Goal: Task Accomplishment & Management: Manage account settings

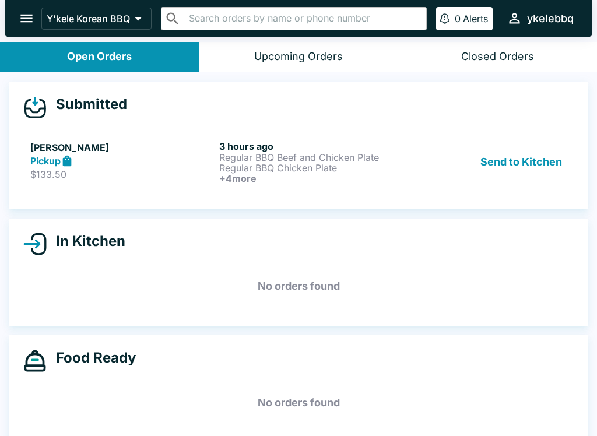
click at [42, 151] on h5 "[PERSON_NAME]" at bounding box center [122, 147] width 184 height 14
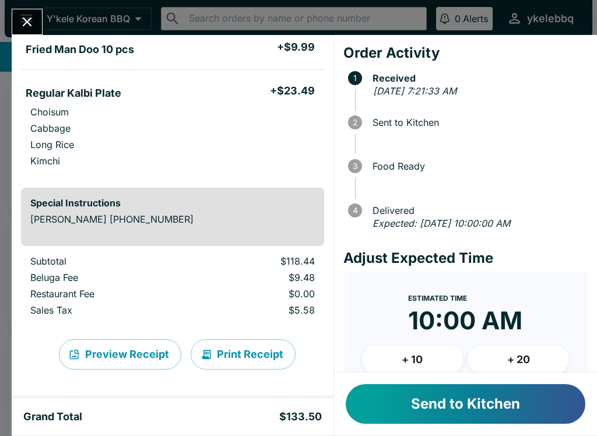
scroll to position [562, 0]
click at [514, 358] on button "+ 20" at bounding box center [517, 359] width 101 height 29
click at [448, 361] on button "+ 10" at bounding box center [412, 359] width 101 height 29
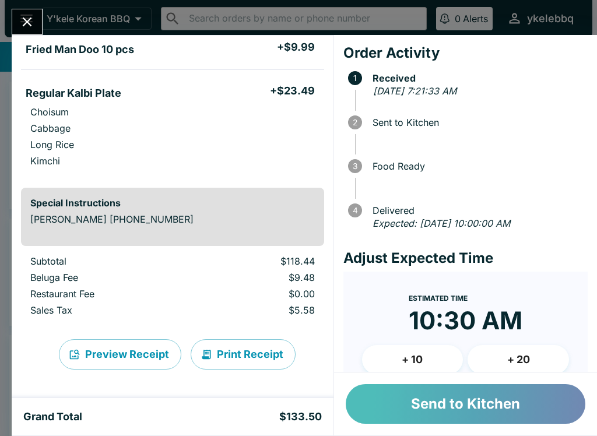
click at [495, 408] on button "Send to Kitchen" at bounding box center [465, 404] width 239 height 40
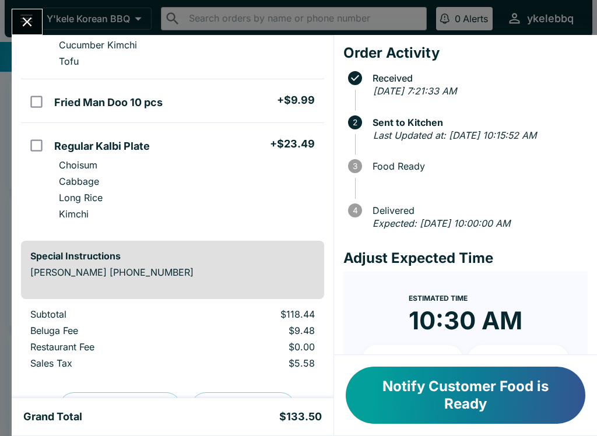
scroll to position [506, 0]
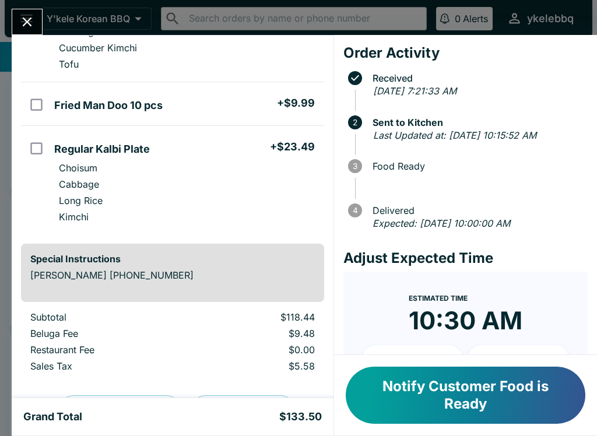
click at [537, 390] on button "Notify Customer Food is Ready" at bounding box center [465, 395] width 239 height 57
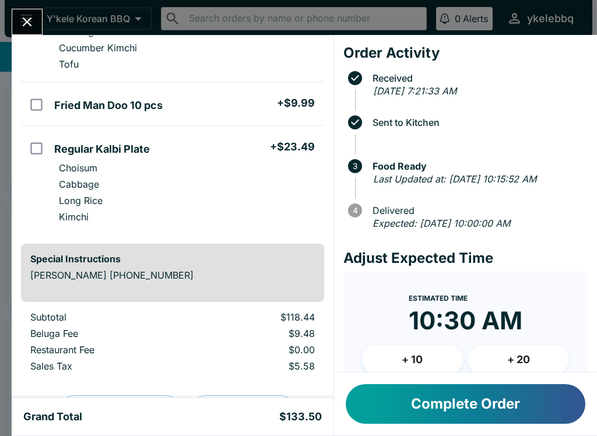
click at [536, 390] on button "Complete Order" at bounding box center [465, 404] width 239 height 40
click at [551, 407] on button "Complete Order" at bounding box center [465, 404] width 239 height 40
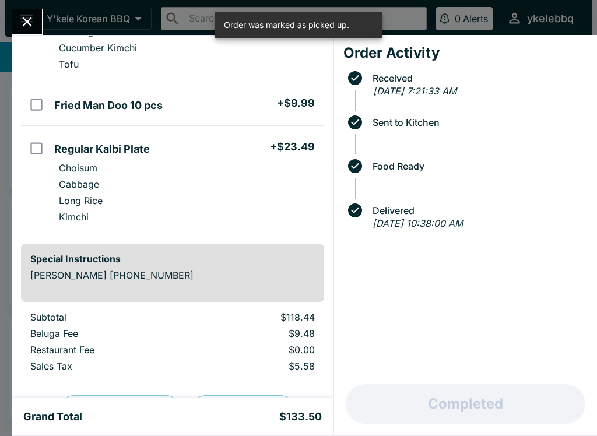
click at [33, 2] on div "[PERSON_NAME] Order # 624935 Pickup 6 Items Regular BBQ Beef and Chicken Plate …" at bounding box center [298, 218] width 597 height 436
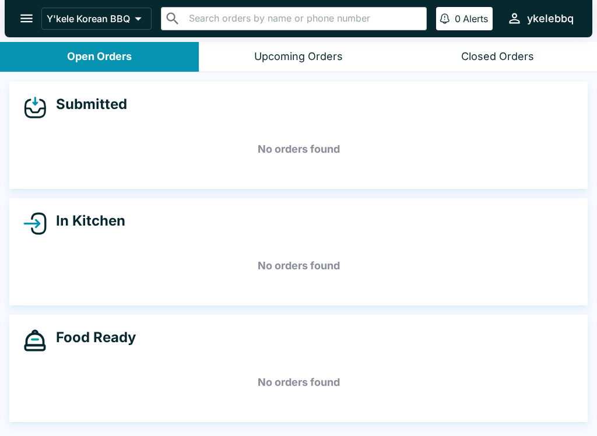
scroll to position [2, 0]
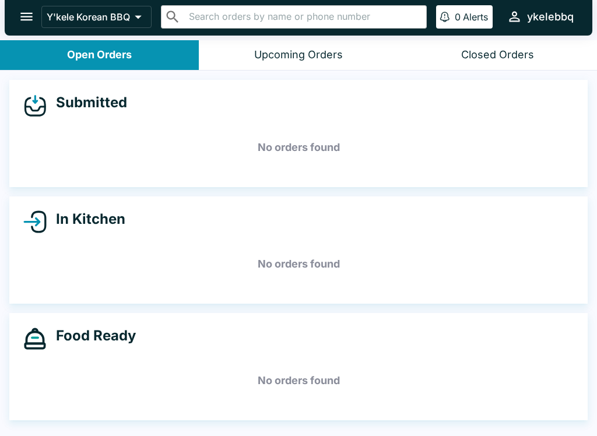
click at [232, 152] on h5 "No orders found" at bounding box center [298, 147] width 550 height 42
